Goal: Information Seeking & Learning: Learn about a topic

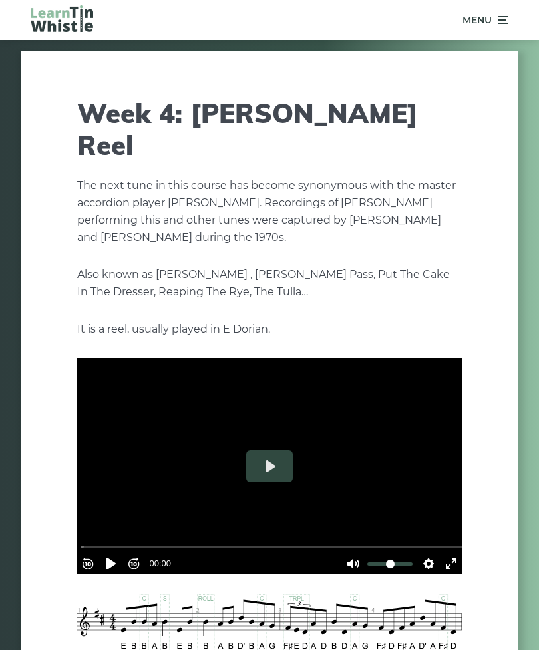
click at [498, 30] on span "Menu" at bounding box center [485, 19] width 46 height 33
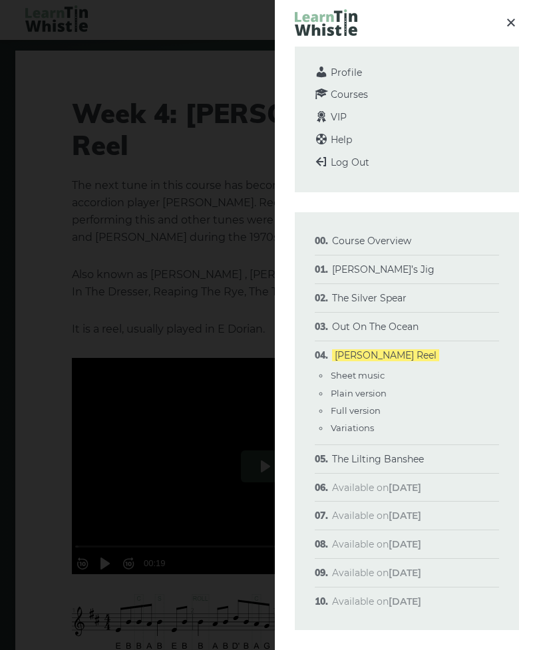
click at [382, 460] on link "The Lilting Banshee" at bounding box center [378, 459] width 92 height 12
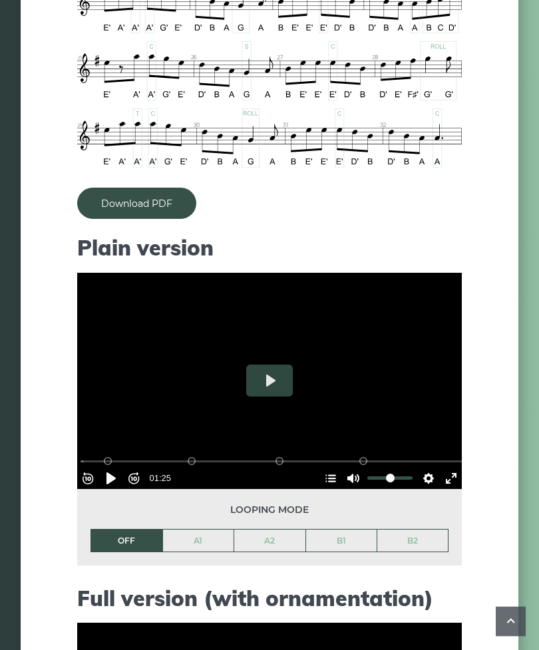
click at [261, 393] on button "Play" at bounding box center [269, 381] width 47 height 32
click at [109, 209] on link "Download PDF" at bounding box center [136, 202] width 119 height 31
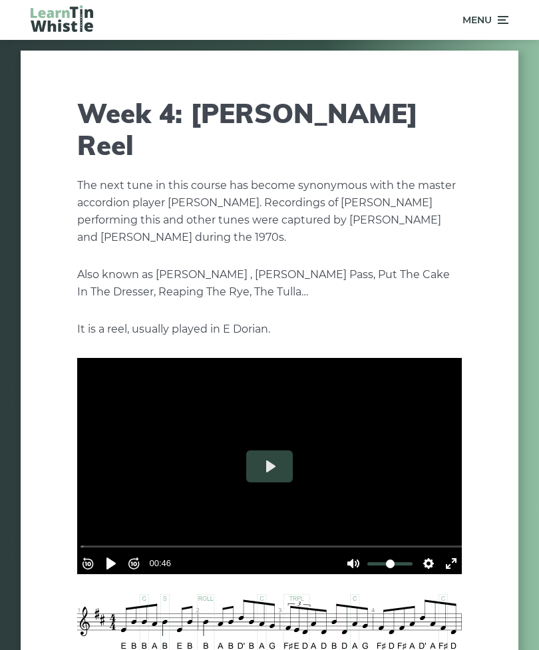
click at [495, 25] on icon at bounding box center [501, 20] width 13 height 16
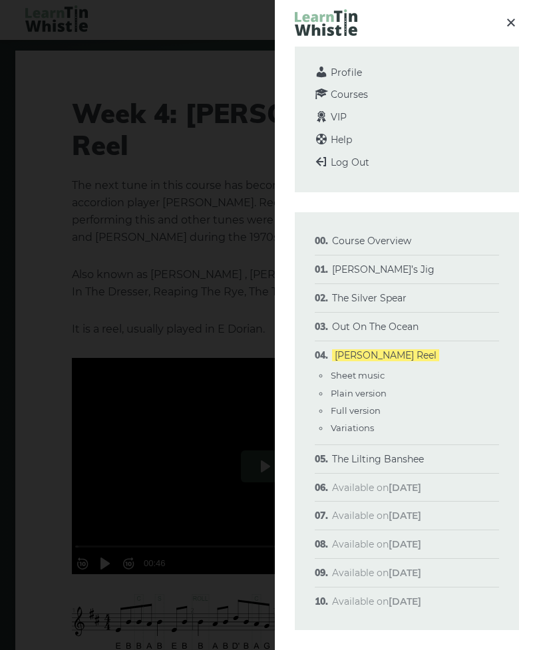
click at [399, 453] on link "The Lilting Banshee" at bounding box center [378, 459] width 92 height 12
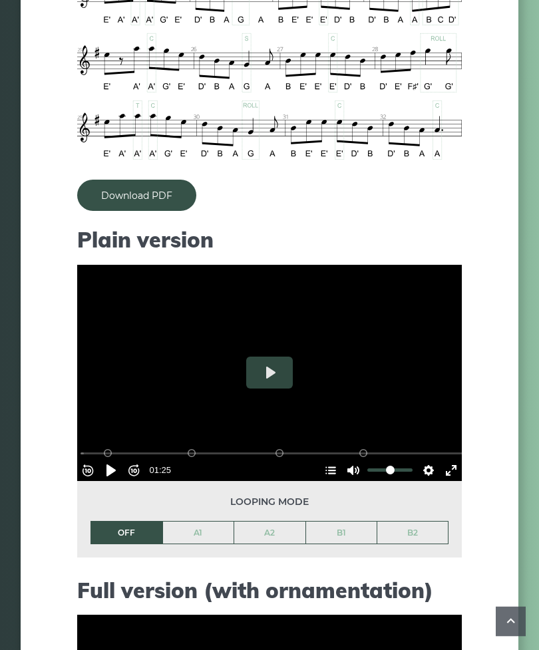
scroll to position [933, 0]
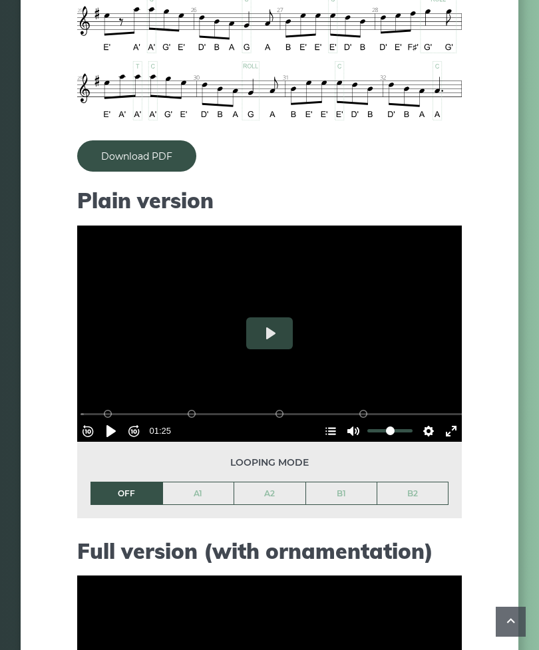
click at [116, 422] on button "Pause Play" at bounding box center [110, 430] width 21 height 21
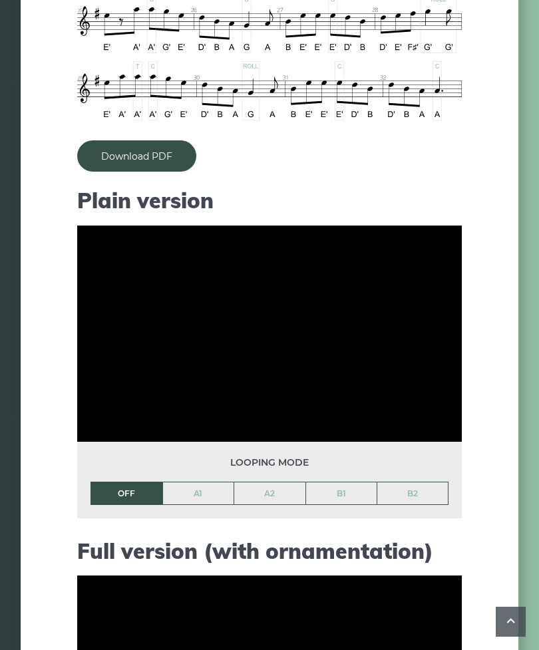
click at [116, 164] on link "Download PDF" at bounding box center [136, 155] width 119 height 31
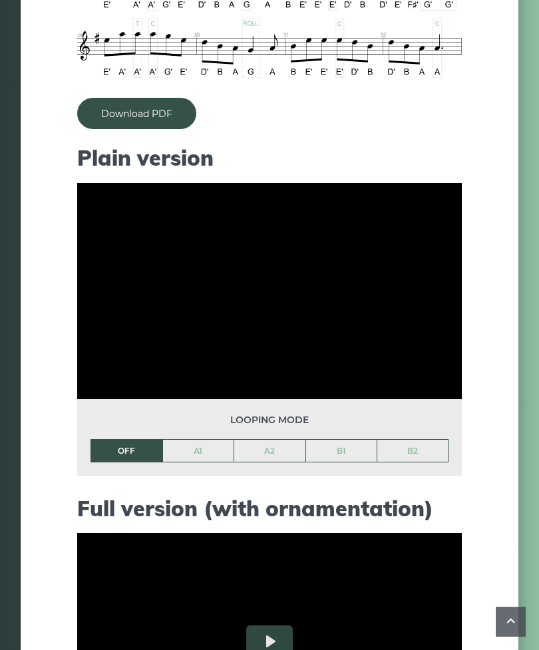
click at [191, 450] on link "A1" at bounding box center [198, 450] width 71 height 23
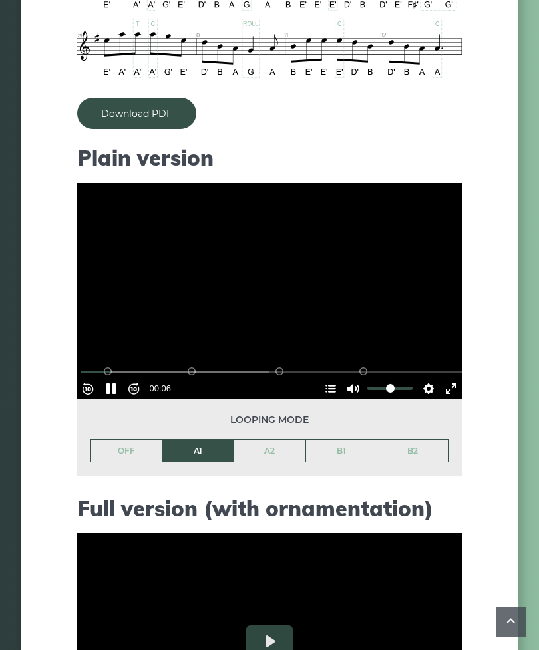
click at [122, 384] on button "Pause Play" at bounding box center [110, 388] width 21 height 21
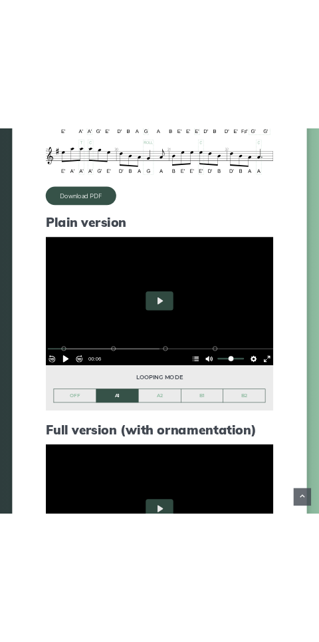
scroll to position [718, 0]
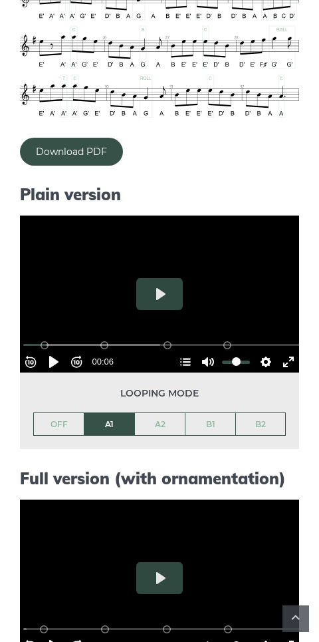
click at [54, 364] on button "Pause Play" at bounding box center [53, 361] width 21 height 21
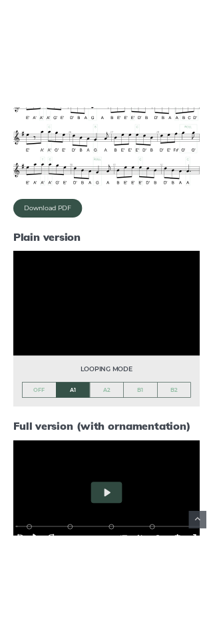
scroll to position [555, 0]
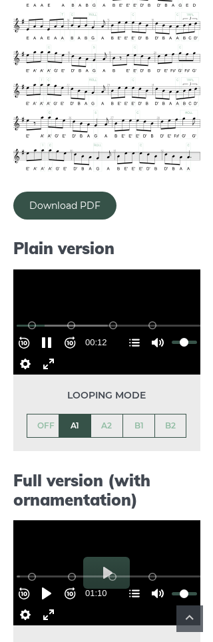
click at [23, 332] on button "Rewind 10s" at bounding box center [23, 342] width 21 height 21
click at [22, 332] on button "Rewind 10s" at bounding box center [23, 342] width 21 height 21
click at [29, 332] on button "Rewind 10s" at bounding box center [23, 342] width 21 height 21
click at [31, 353] on button "Settings" at bounding box center [25, 363] width 21 height 21
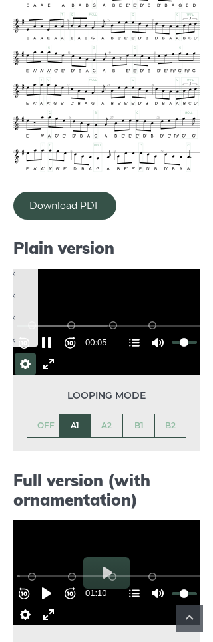
click at [33, 285] on button "0.7×" at bounding box center [5, 295] width 57 height 21
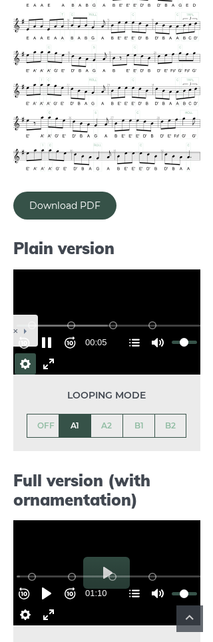
click at [68, 306] on div "Rewind 10s Pause Play Forward 10s % buffered 00:00 B2 (Bars 25-32) B1 (Bars 17-…" at bounding box center [106, 340] width 187 height 68
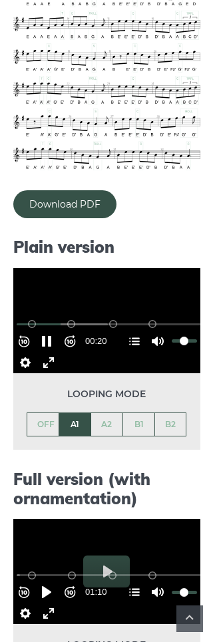
scroll to position [557, 0]
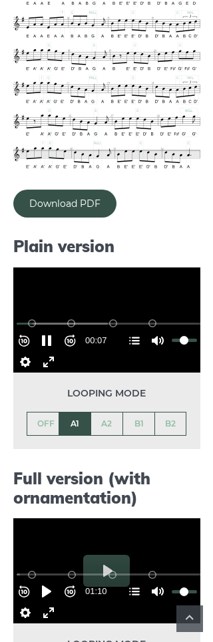
click at [49, 330] on button "Pause Play" at bounding box center [46, 340] width 21 height 21
type input "****"
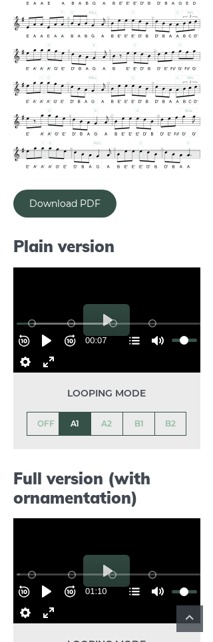
click at [23, 602] on button "Settings" at bounding box center [25, 612] width 21 height 21
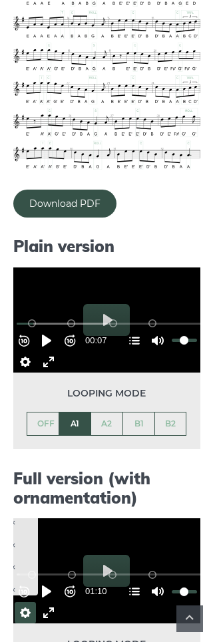
click at [25, 560] on span "0.8×" at bounding box center [13, 567] width 28 height 15
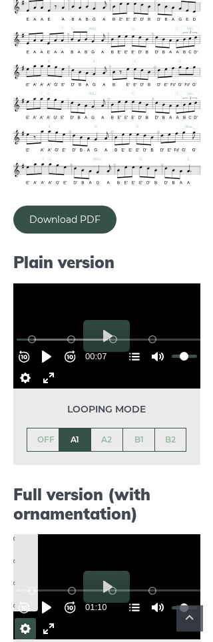
click at [22, 529] on button "0.6×" at bounding box center [5, 539] width 57 height 21
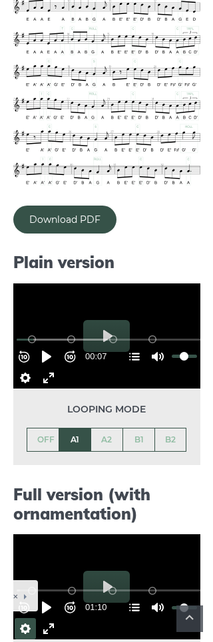
click at [51, 618] on button "Exit fullscreen Enter fullscreen" at bounding box center [48, 628] width 21 height 21
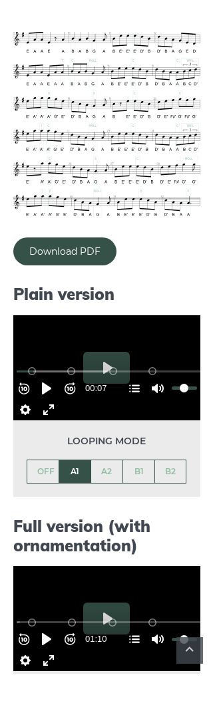
scroll to position [13, 0]
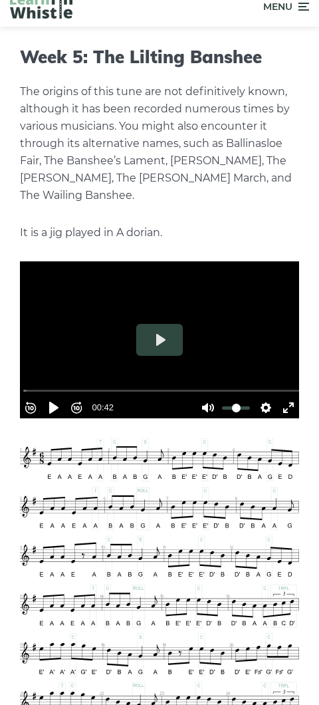
type input "****"
